Goal: Task Accomplishment & Management: Manage account settings

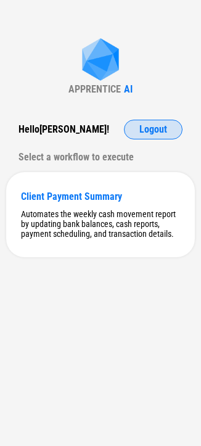
click at [145, 131] on span "Logout" at bounding box center [153, 129] width 28 height 10
